Goal: Task Accomplishment & Management: Use online tool/utility

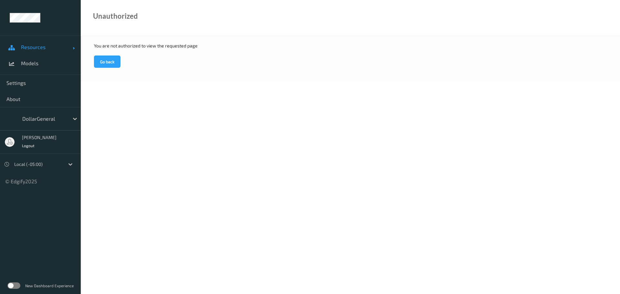
click at [48, 48] on span "Resources" at bounding box center [47, 47] width 52 height 6
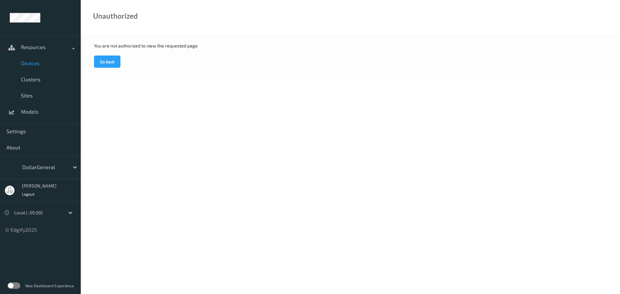
click at [33, 64] on span "Devices" at bounding box center [47, 63] width 53 height 6
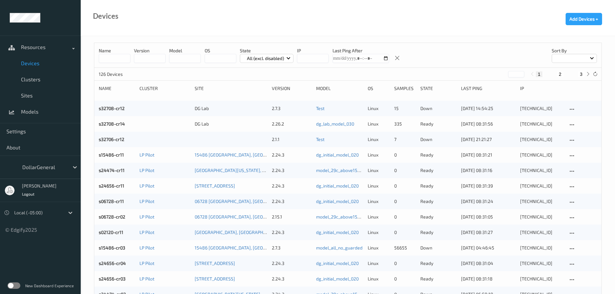
click at [121, 60] on input at bounding box center [115, 58] width 32 height 9
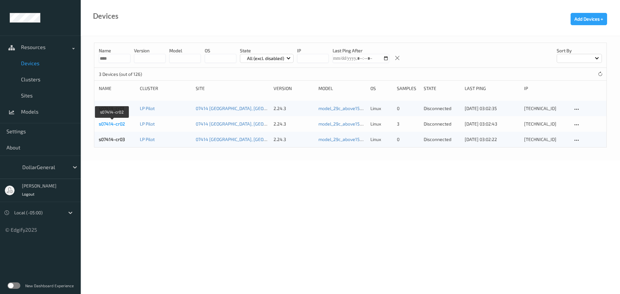
type input "****"
click at [118, 125] on link "s07414-cr02" at bounding box center [112, 123] width 26 height 5
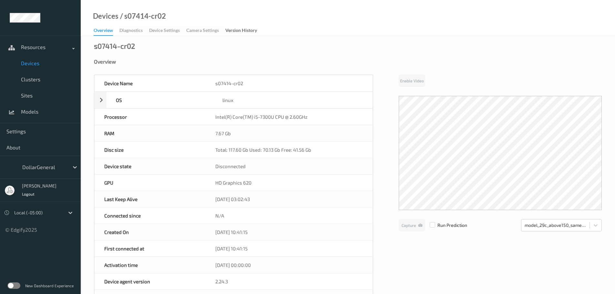
click at [38, 62] on span "Devices" at bounding box center [47, 63] width 53 height 6
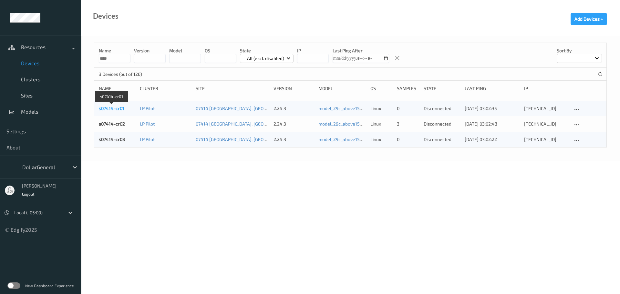
click at [110, 110] on link "s07414-cr01" at bounding box center [112, 108] width 26 height 5
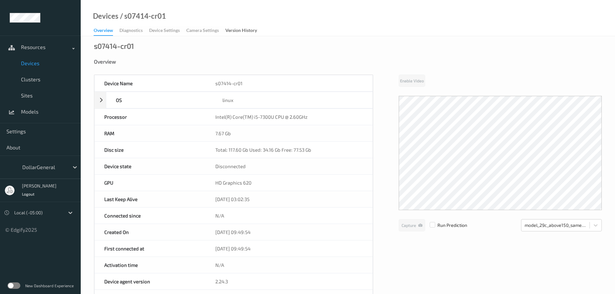
click at [34, 62] on span "Devices" at bounding box center [47, 63] width 53 height 6
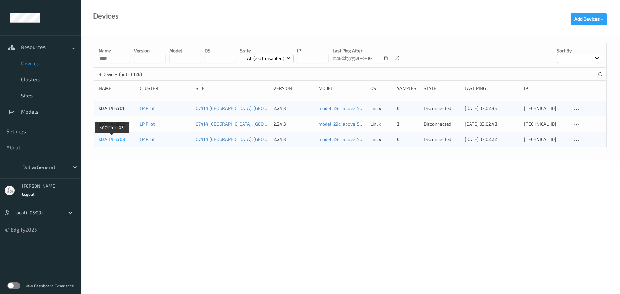
click at [111, 141] on link "s07414-cr03" at bounding box center [112, 139] width 26 height 5
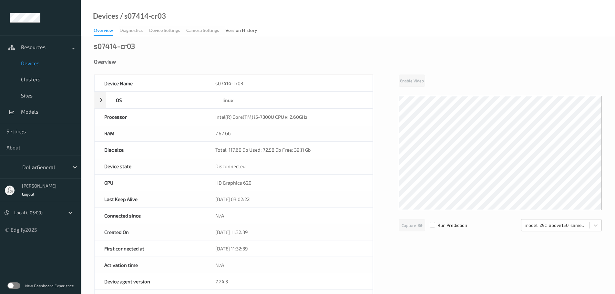
click at [33, 63] on span "Devices" at bounding box center [47, 63] width 53 height 6
